Goal: Task Accomplishment & Management: Manage account settings

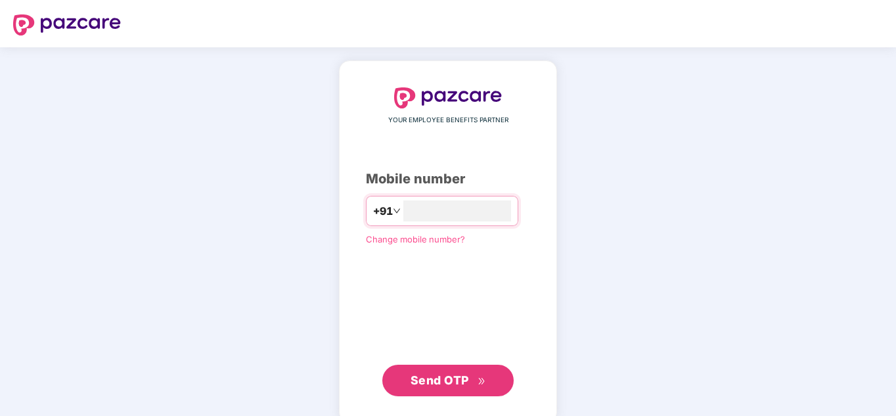
type input "**********"
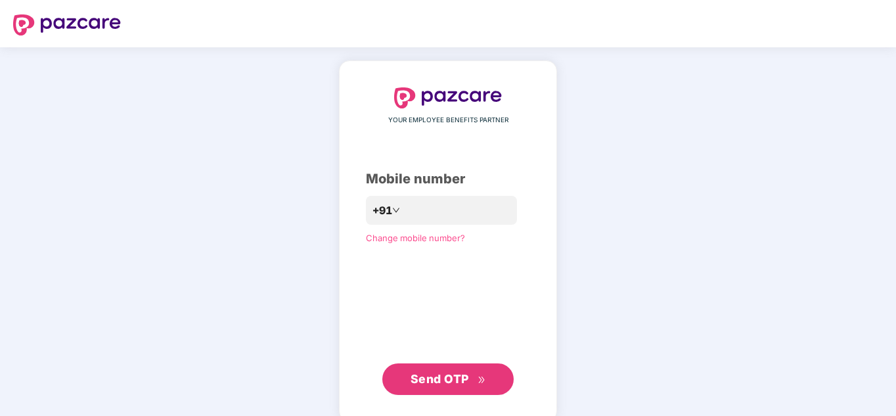
click at [433, 396] on div "**********" at bounding box center [448, 240] width 218 height 361
click at [445, 373] on span "Send OTP" at bounding box center [440, 379] width 58 height 14
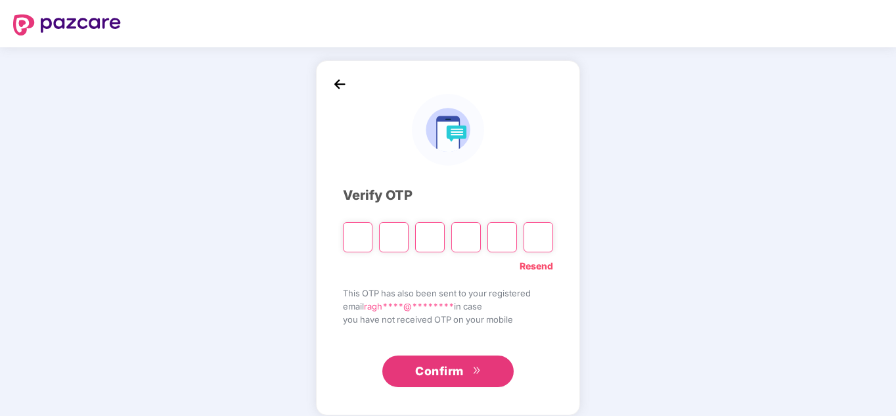
type input "*"
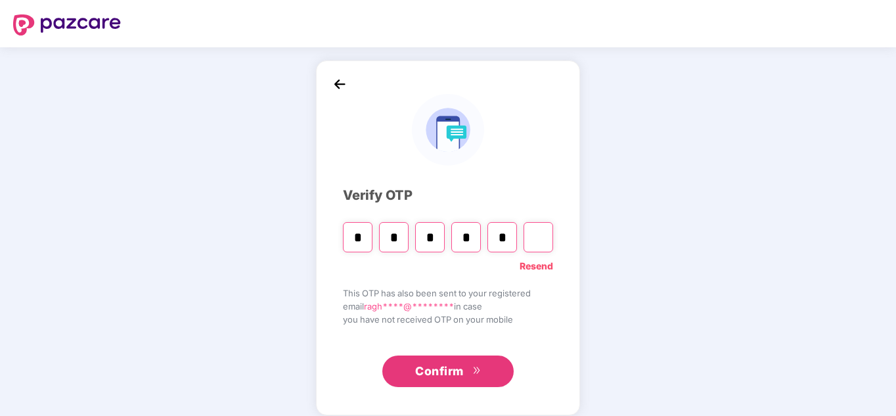
type input "*"
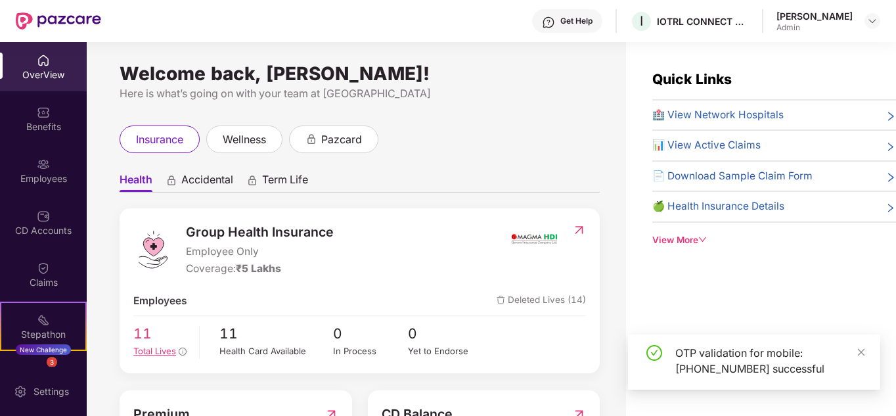
click at [156, 348] on span "Total Lives" at bounding box center [154, 351] width 43 height 11
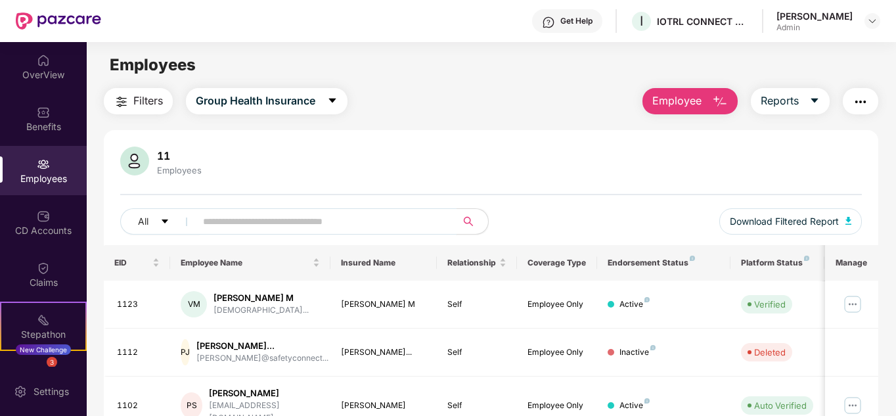
click at [229, 213] on input "text" at bounding box center [321, 222] width 236 height 20
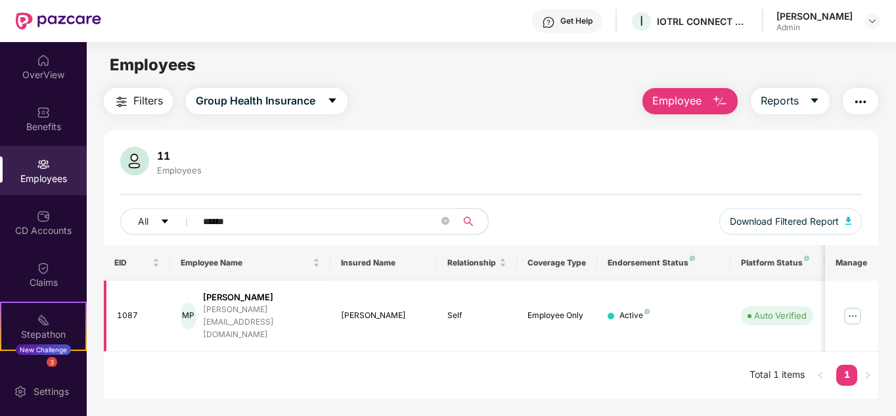
type input "******"
click at [854, 306] on img at bounding box center [853, 316] width 21 height 21
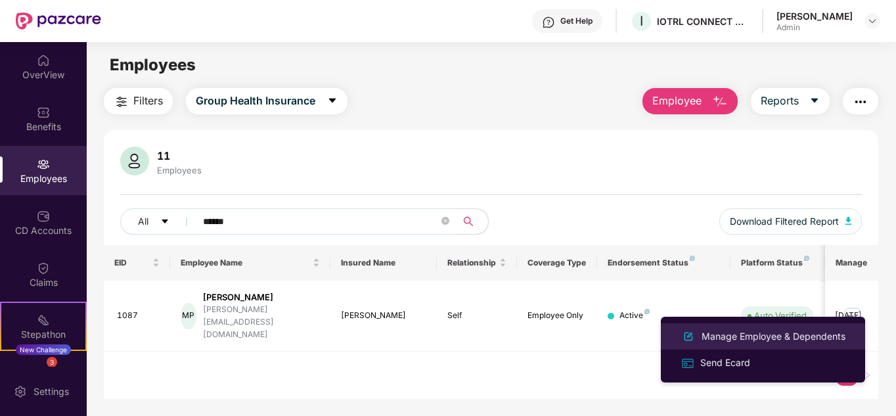
click at [758, 334] on div "Manage Employee & Dependents" at bounding box center [773, 336] width 149 height 14
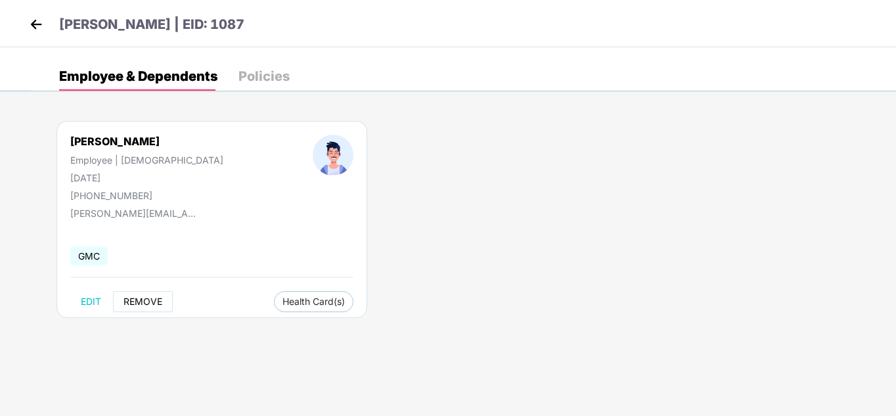
click at [139, 296] on span "REMOVE" at bounding box center [143, 301] width 39 height 11
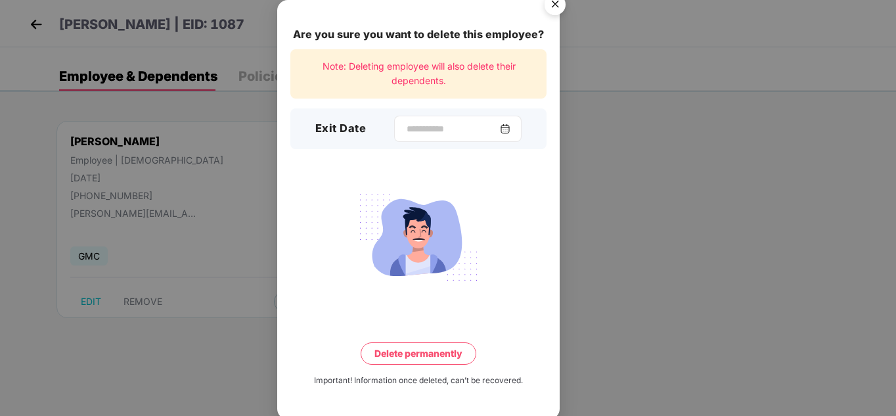
click at [519, 127] on div at bounding box center [458, 129] width 128 height 26
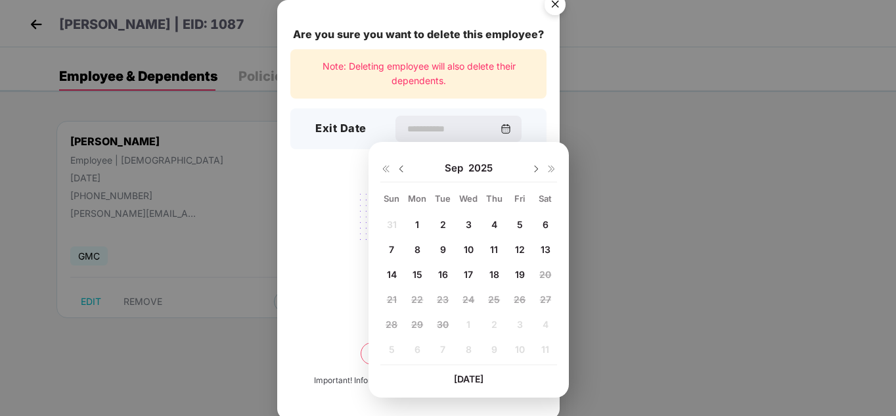
click at [438, 250] on div "9" at bounding box center [443, 249] width 20 height 20
type input "**********"
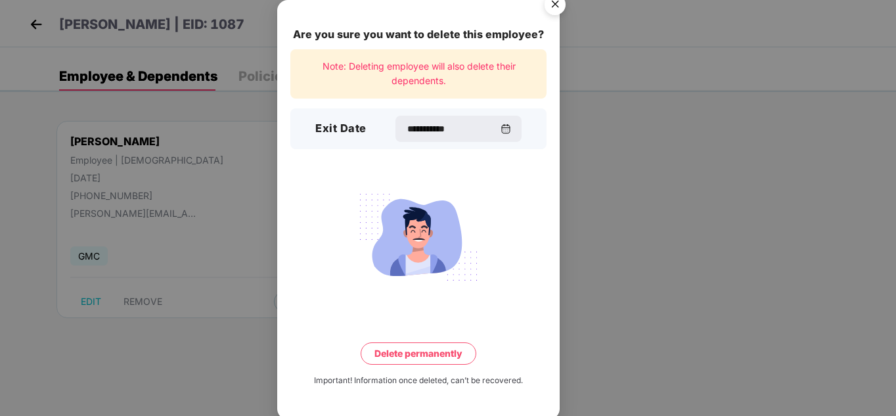
click at [413, 350] on button "Delete permanently" at bounding box center [419, 353] width 116 height 22
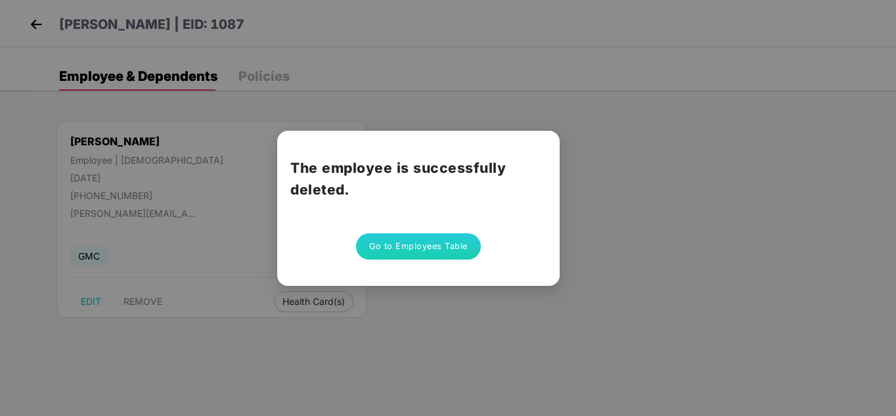
click at [412, 251] on button "Go to Employees Table" at bounding box center [418, 246] width 125 height 26
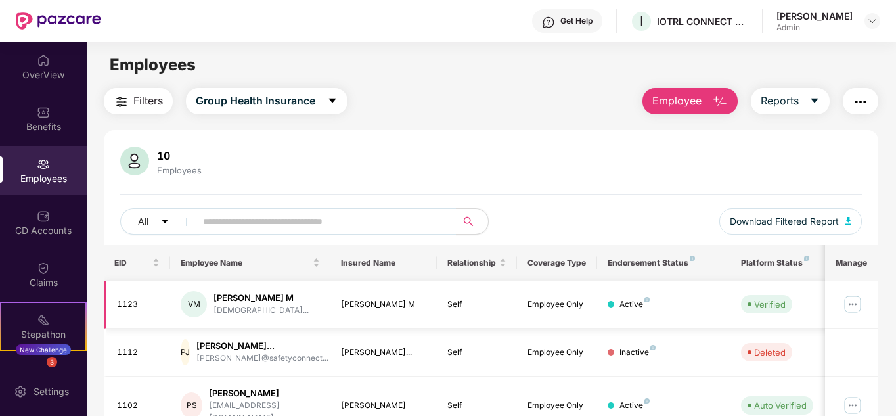
click at [860, 306] on img at bounding box center [853, 304] width 21 height 21
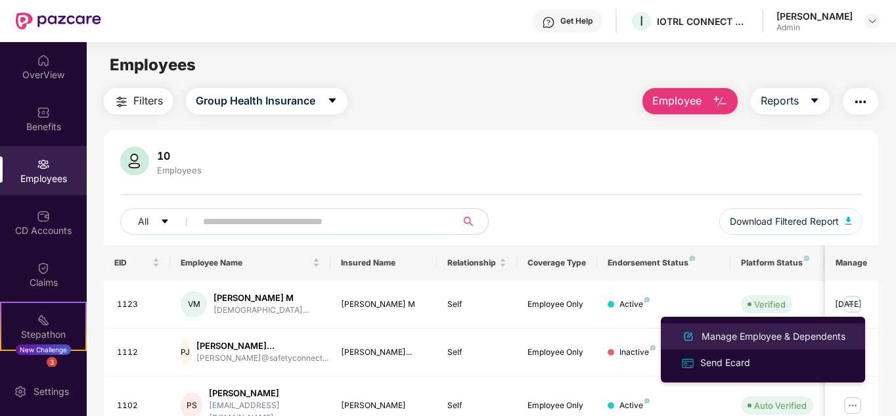
click at [743, 336] on div "Manage Employee & Dependents" at bounding box center [773, 336] width 149 height 14
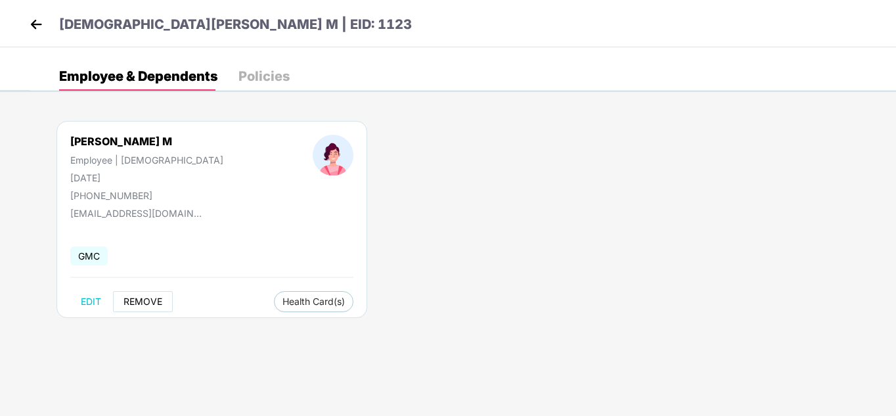
click at [146, 306] on span "REMOVE" at bounding box center [143, 301] width 39 height 11
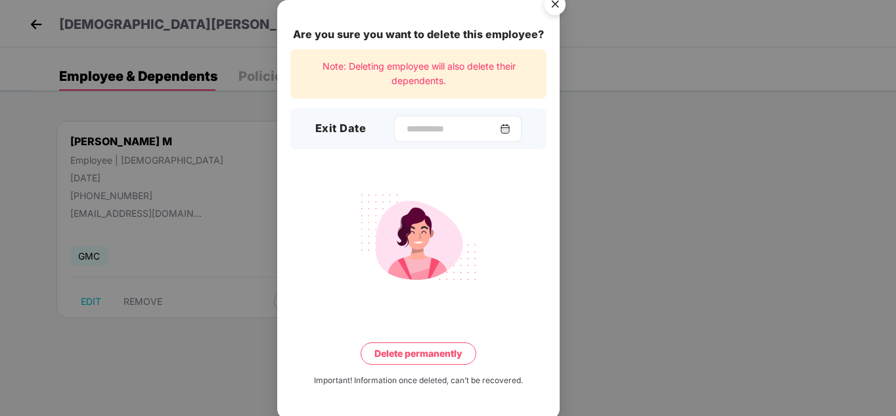
click at [511, 126] on img at bounding box center [505, 129] width 11 height 11
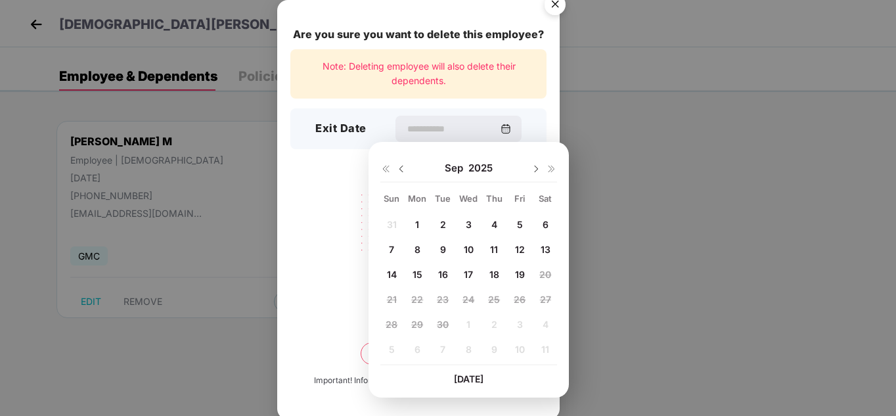
click at [402, 170] on img at bounding box center [401, 169] width 11 height 11
click at [535, 171] on img at bounding box center [536, 169] width 11 height 11
click at [492, 300] on span "21" at bounding box center [495, 299] width 10 height 11
type input "**********"
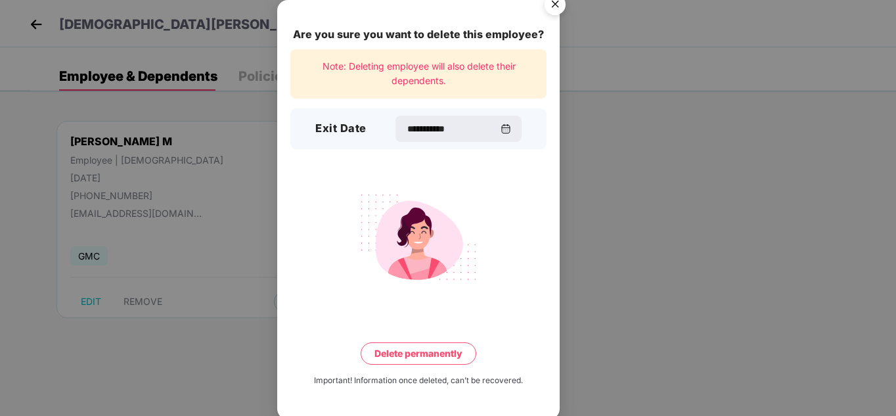
click at [409, 349] on button "Delete permanently" at bounding box center [419, 353] width 116 height 22
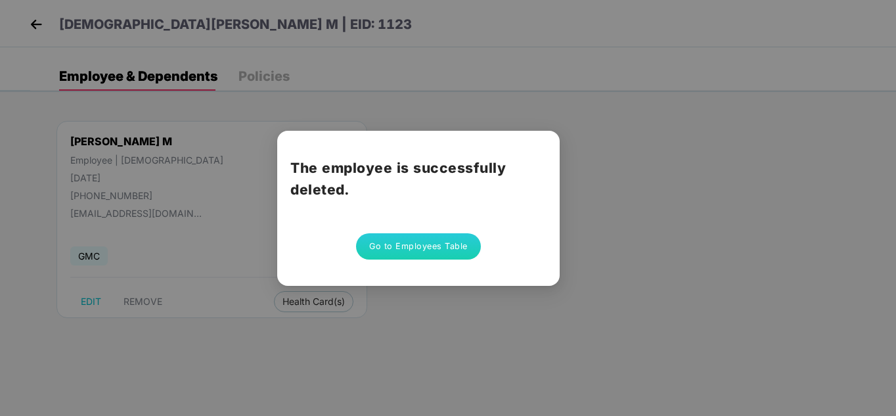
click at [402, 245] on button "Go to Employees Table" at bounding box center [418, 246] width 125 height 26
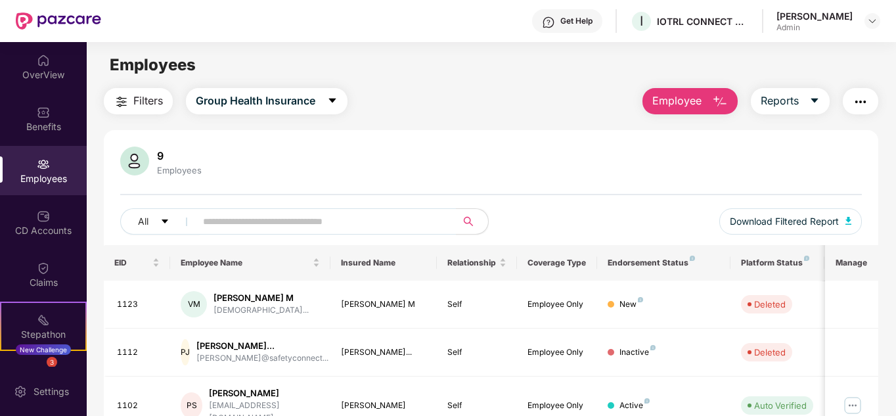
click at [678, 100] on span "Employee" at bounding box center [677, 101] width 49 height 16
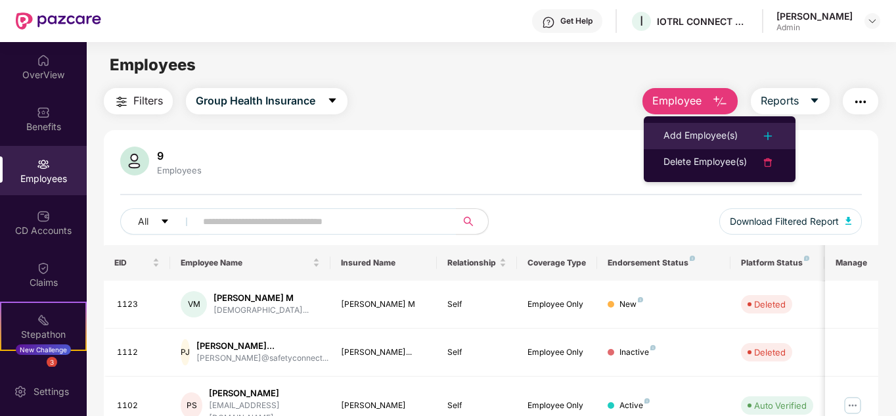
click at [692, 126] on li "Add Employee(s)" at bounding box center [720, 136] width 152 height 26
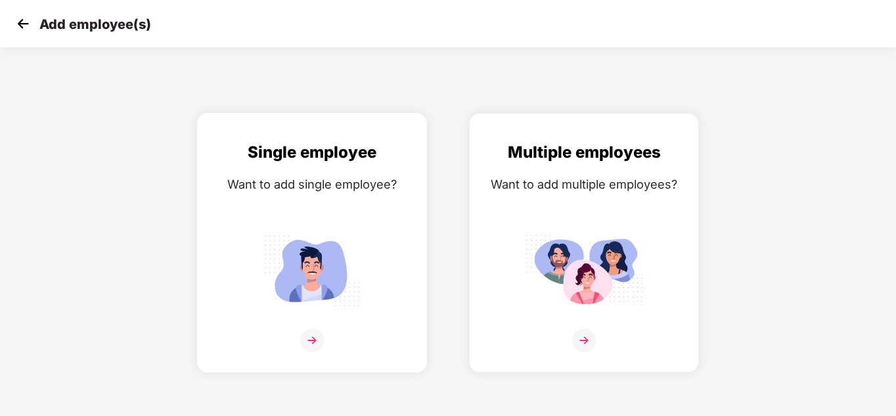
click at [307, 338] on img at bounding box center [312, 341] width 24 height 24
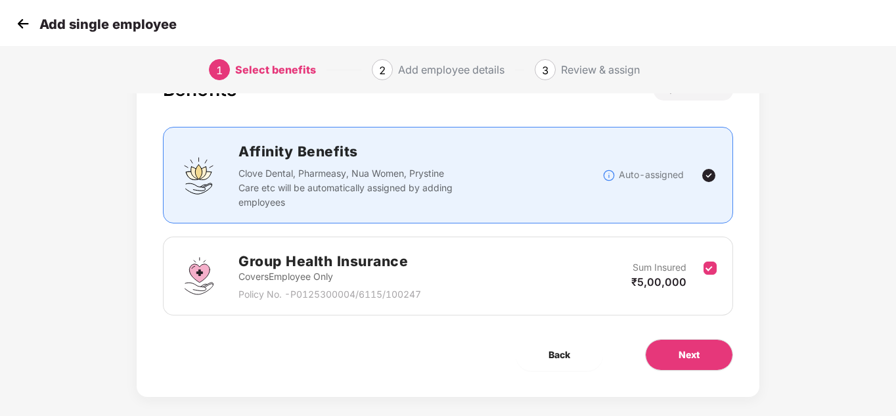
scroll to position [70, 0]
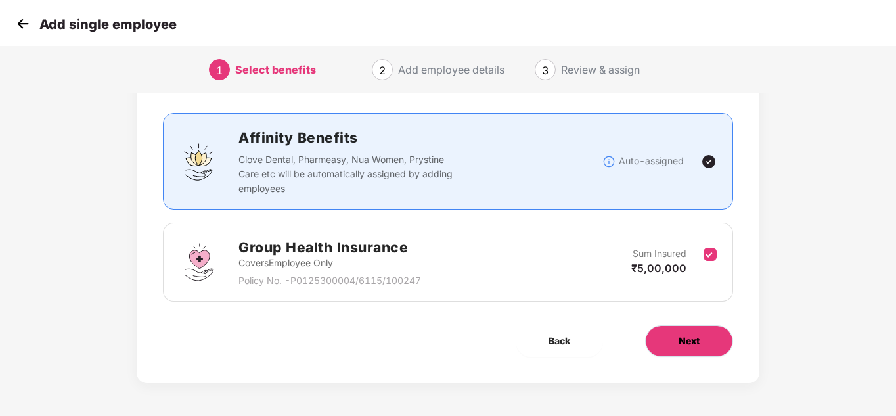
click at [665, 347] on button "Next" at bounding box center [689, 341] width 88 height 32
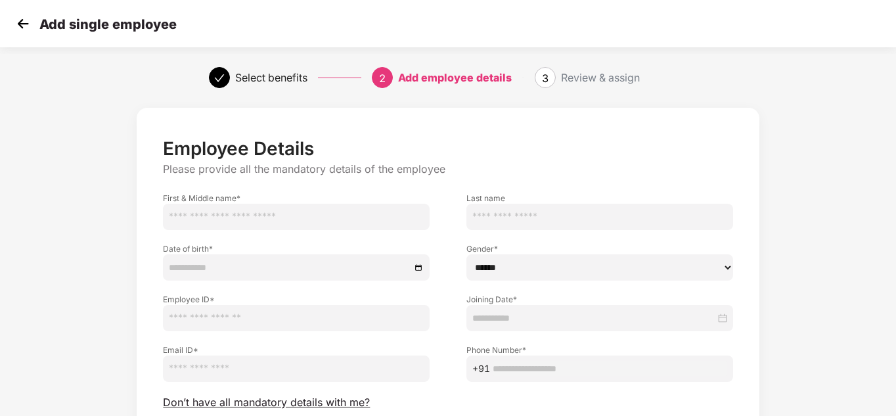
scroll to position [110, 0]
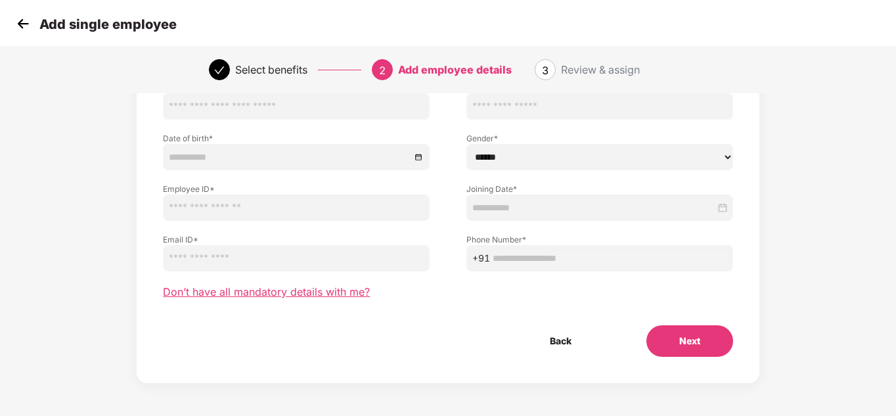
click at [248, 292] on span "Don’t have all mandatory details with me?" at bounding box center [266, 292] width 207 height 14
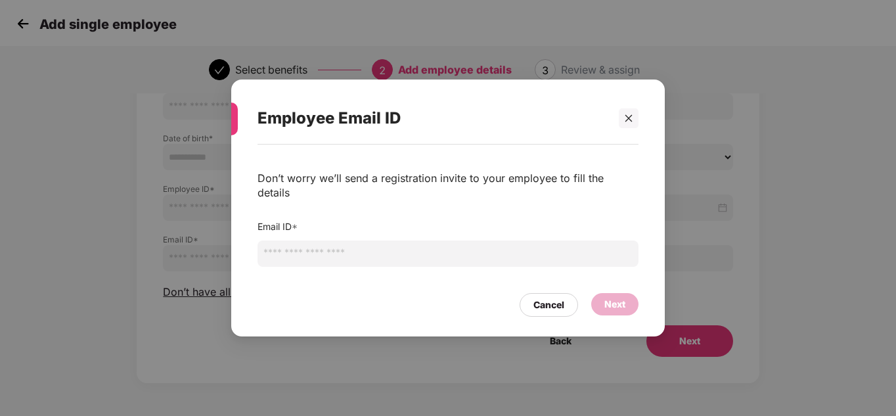
click at [331, 247] on input "email" at bounding box center [448, 254] width 381 height 26
click at [284, 250] on input "**********" at bounding box center [448, 254] width 381 height 26
paste input "*******"
type input "**********"
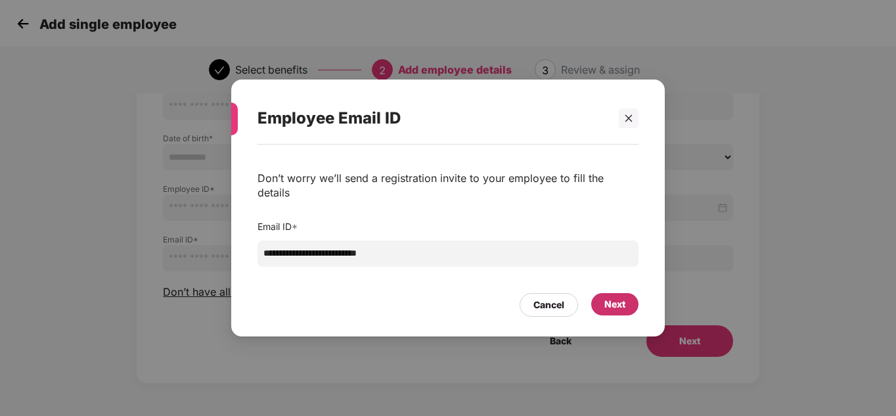
click at [621, 293] on div "Next" at bounding box center [615, 304] width 47 height 22
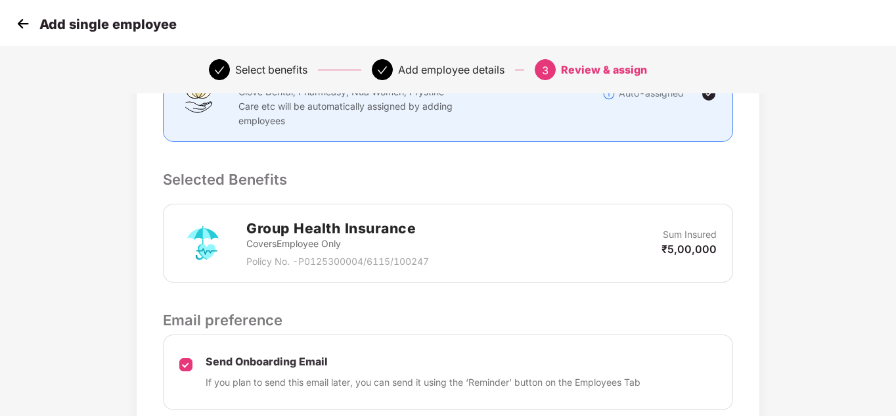
scroll to position [333, 0]
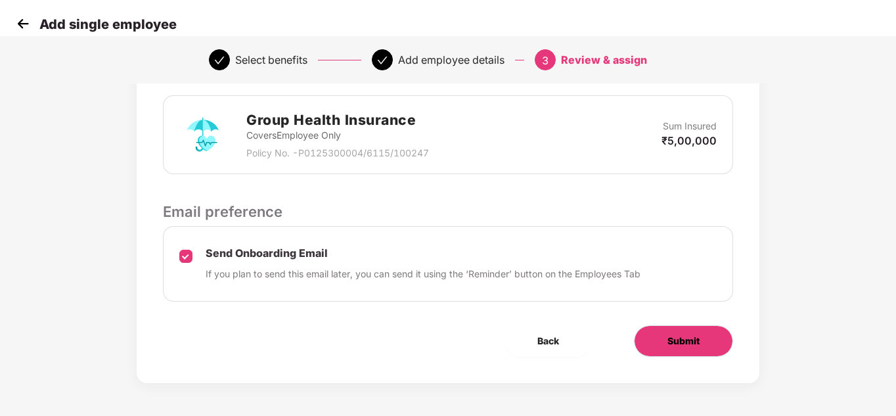
click at [670, 346] on span "Submit" at bounding box center [684, 341] width 32 height 14
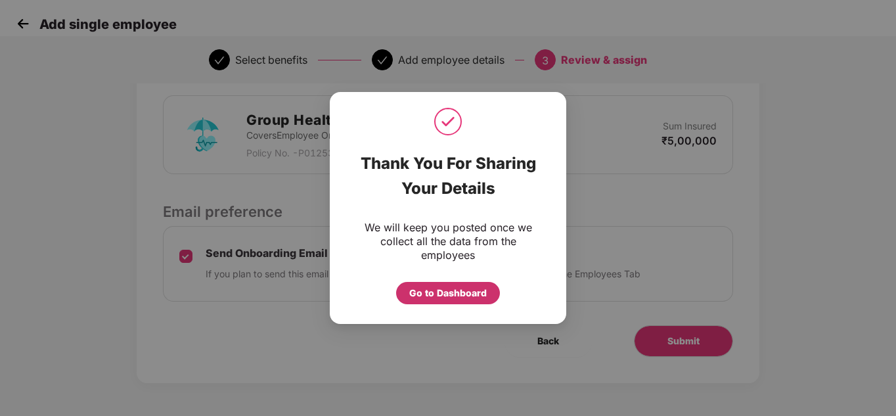
click at [439, 287] on div "Go to Dashboard" at bounding box center [448, 293] width 78 height 14
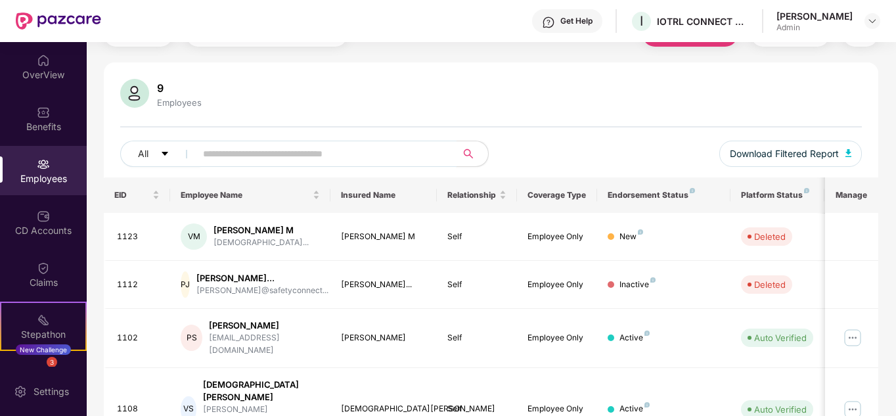
scroll to position [69, 0]
